Goal: Information Seeking & Learning: Find specific page/section

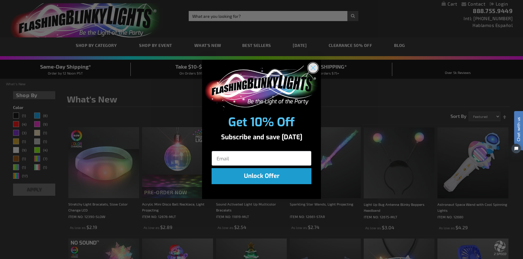
click at [314, 70] on circle "Close dialog" at bounding box center [313, 68] width 10 height 10
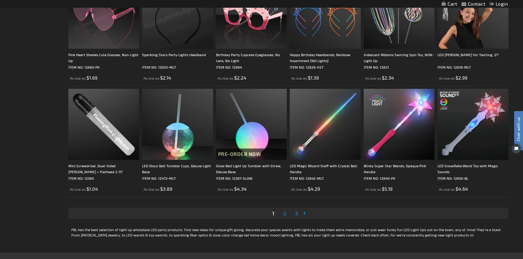
scroll to position [1041, 0]
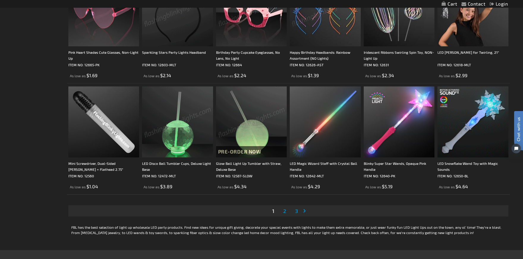
drag, startPoint x: 289, startPoint y: 211, endPoint x: 286, endPoint y: 210, distance: 3.2
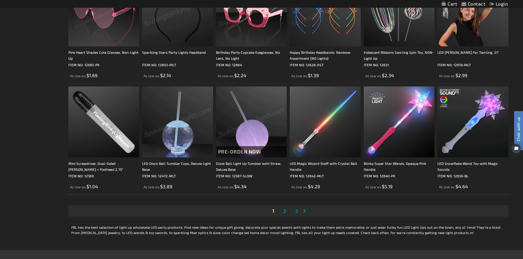
click at [289, 211] on li "Page 2" at bounding box center [284, 211] width 11 height 11
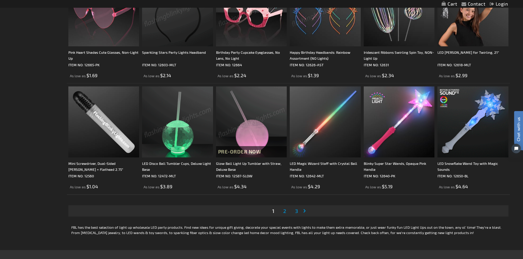
click at [286, 210] on span "2" at bounding box center [284, 211] width 3 height 7
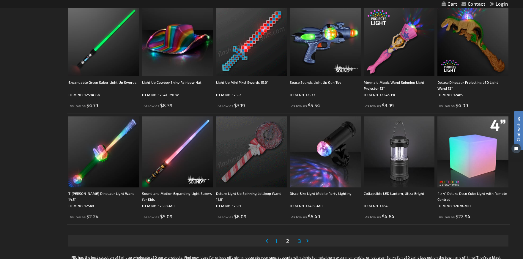
scroll to position [1071, 0]
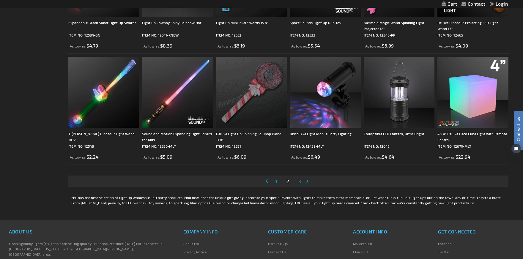
click at [299, 182] on span "3" at bounding box center [299, 181] width 3 height 7
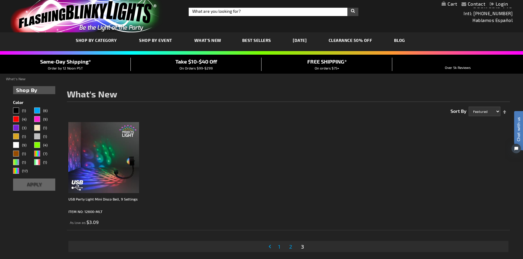
scroll to position [1, 0]
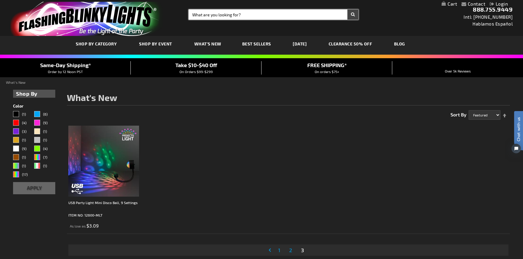
click at [218, 14] on input "Search" at bounding box center [274, 15] width 170 height 10
type input "snowflake"
click at [348, 10] on button "Search" at bounding box center [353, 15] width 11 height 10
